Goal: Task Accomplishment & Management: Manage account settings

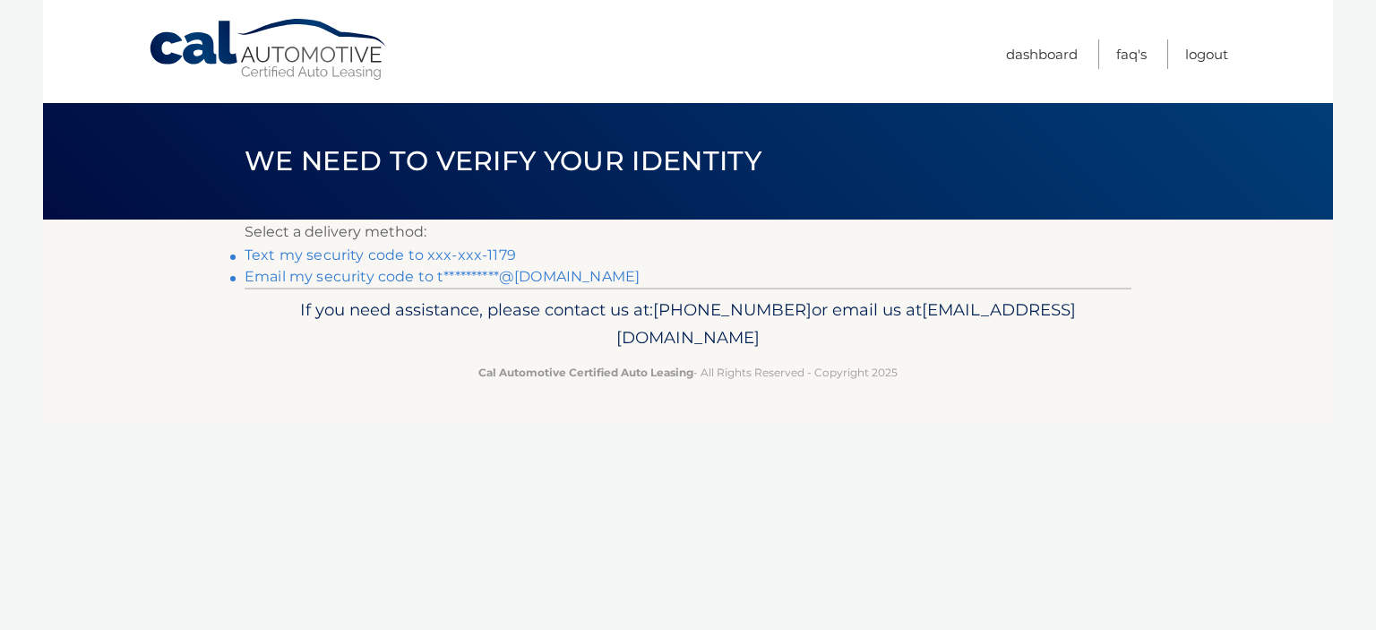
click at [319, 257] on link "Text my security code to xxx-xxx-1179" at bounding box center [379, 254] width 271 height 17
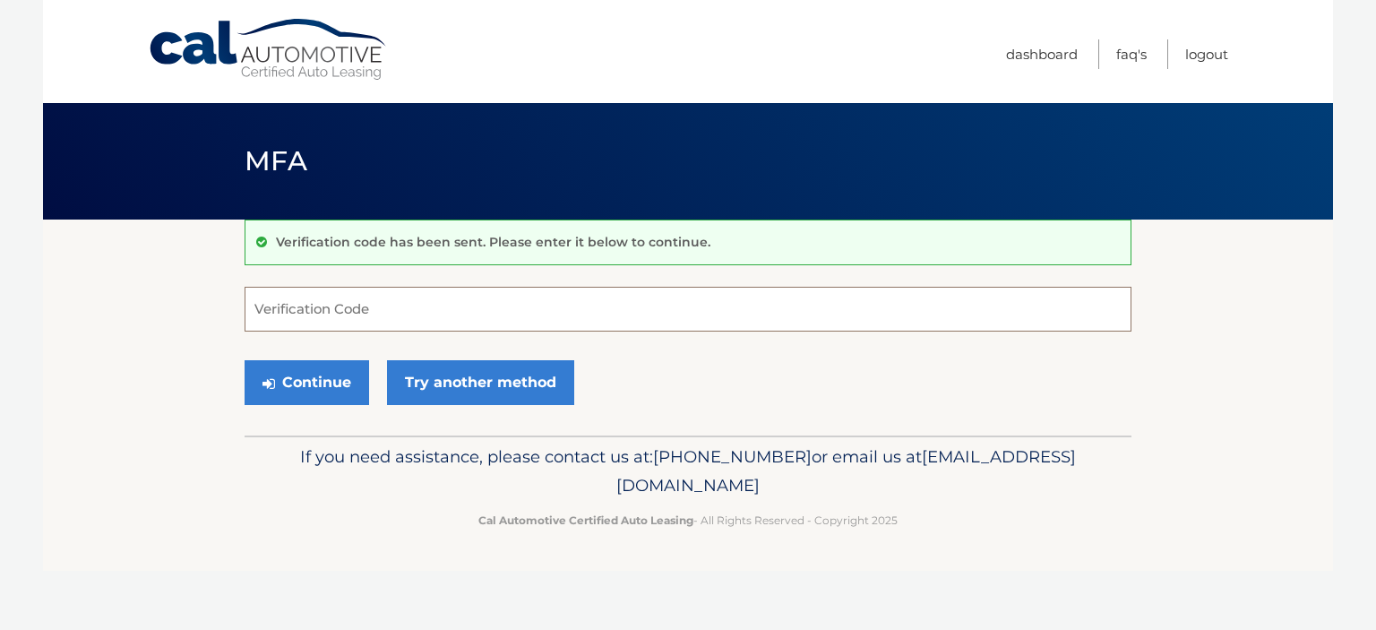
click at [381, 313] on input "Verification Code" at bounding box center [687, 309] width 887 height 45
type input "290697"
click at [299, 383] on button "Continue" at bounding box center [306, 382] width 124 height 45
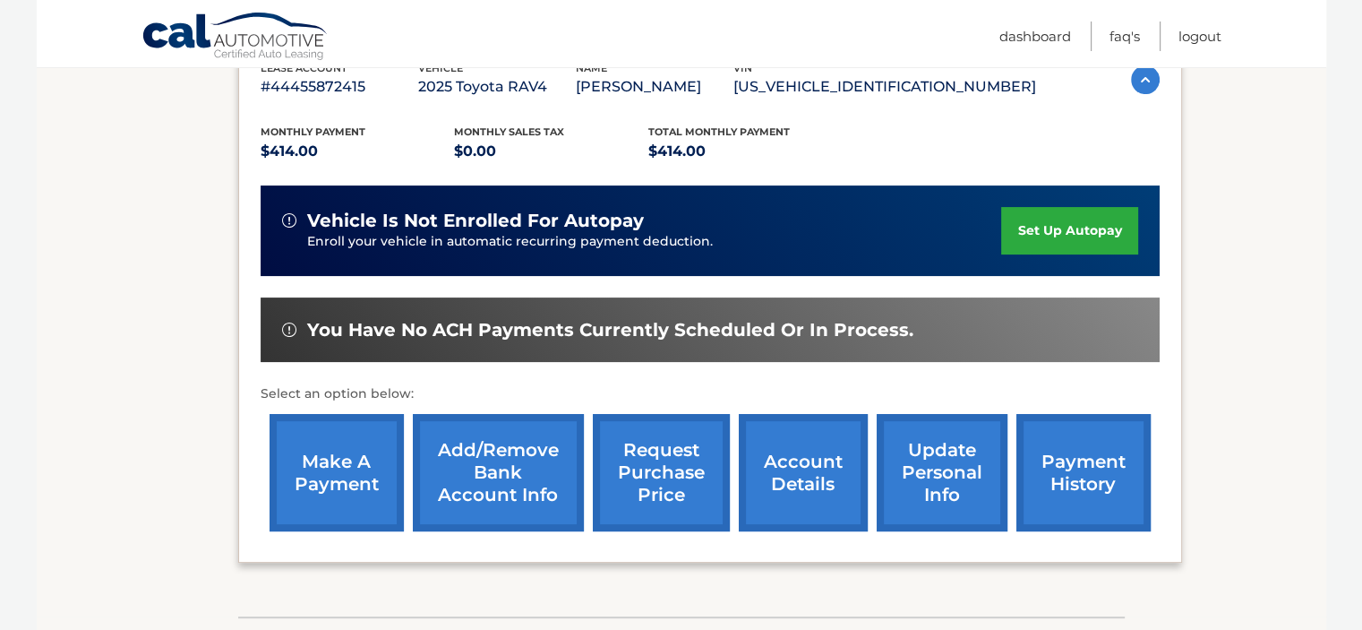
scroll to position [334, 0]
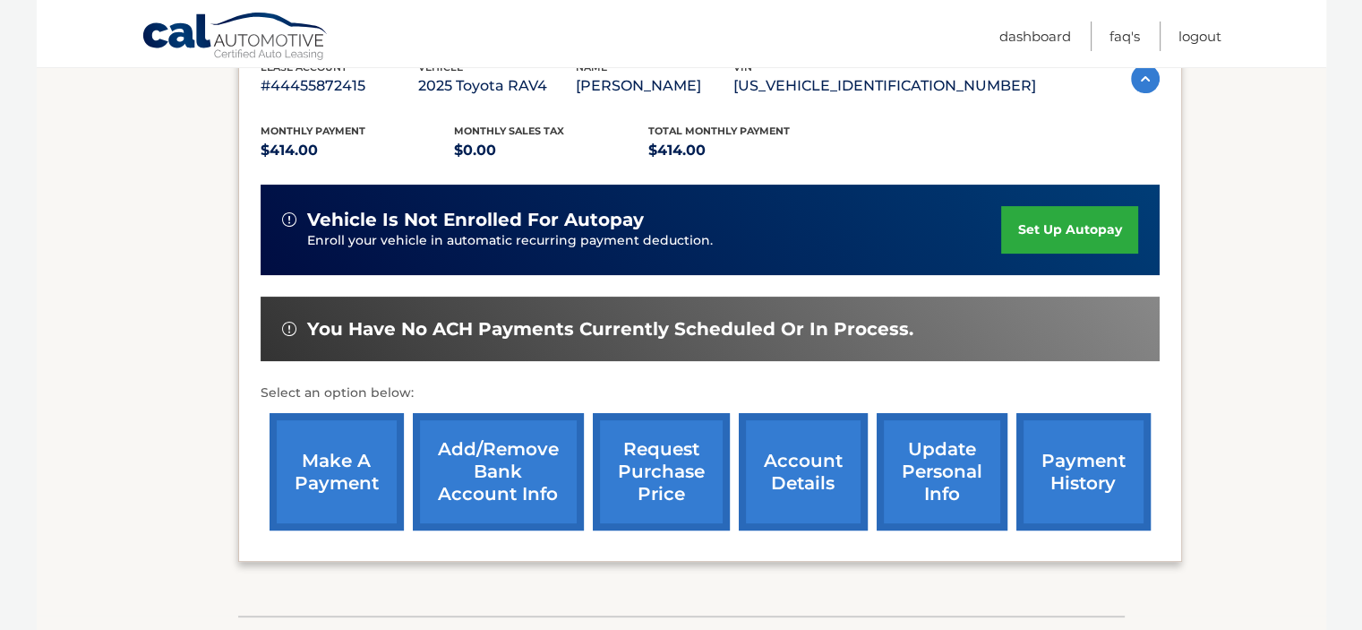
click at [798, 467] on link "account details" at bounding box center [803, 471] width 129 height 117
